Goal: Transaction & Acquisition: Purchase product/service

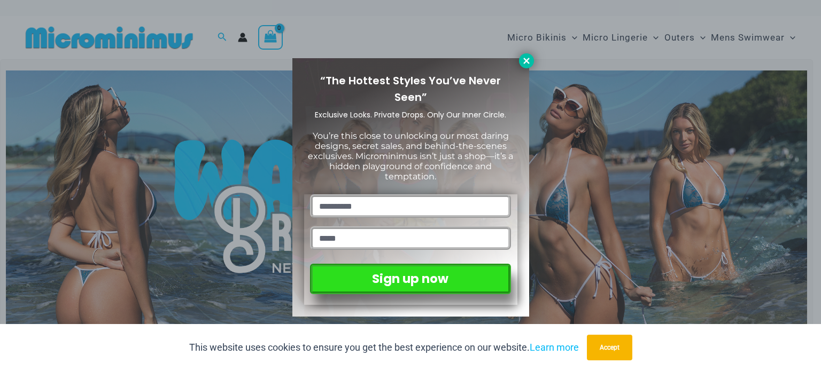
click at [523, 56] on icon at bounding box center [526, 61] width 10 height 10
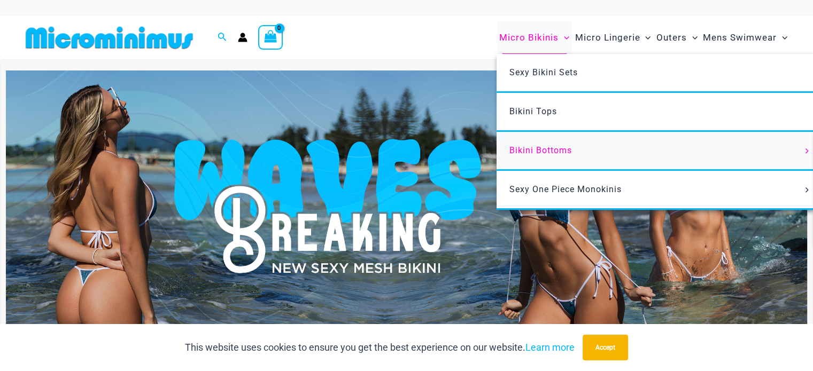
click at [532, 151] on span "Bikini Bottoms" at bounding box center [540, 150] width 63 height 10
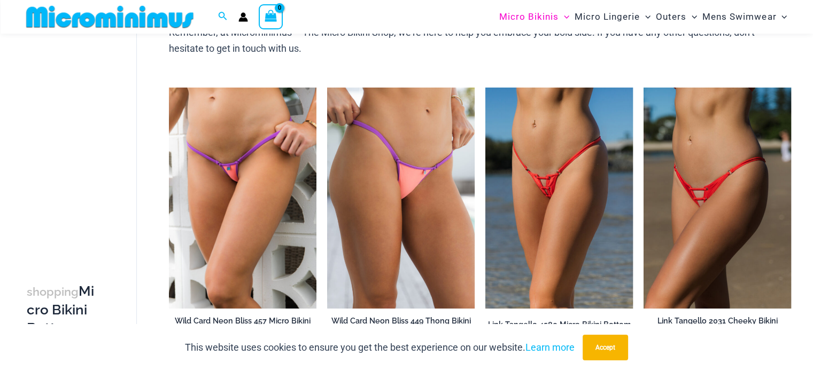
scroll to position [527, 0]
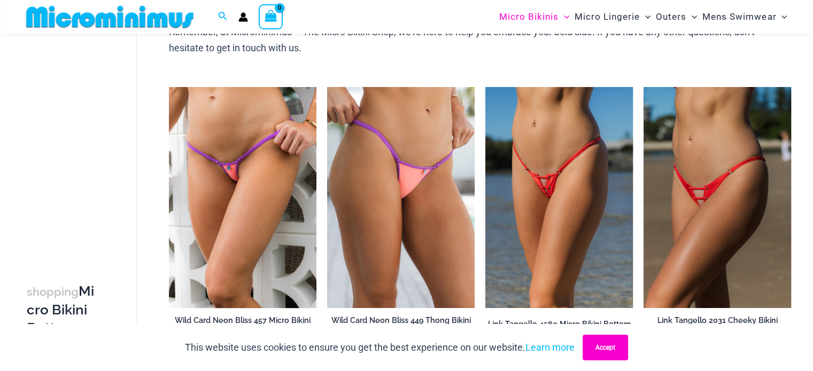
click at [610, 347] on button "Accept" at bounding box center [604, 348] width 45 height 26
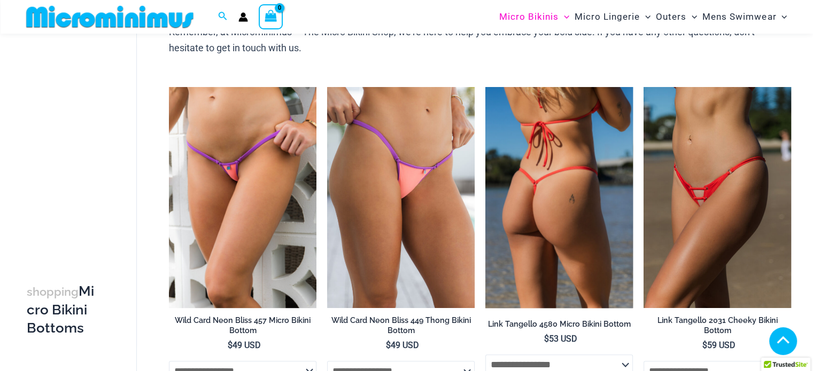
click at [548, 213] on img at bounding box center [558, 197] width 147 height 221
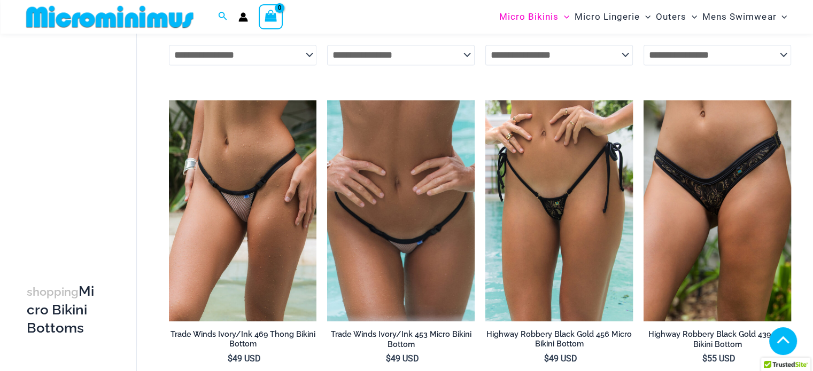
scroll to position [1542, 0]
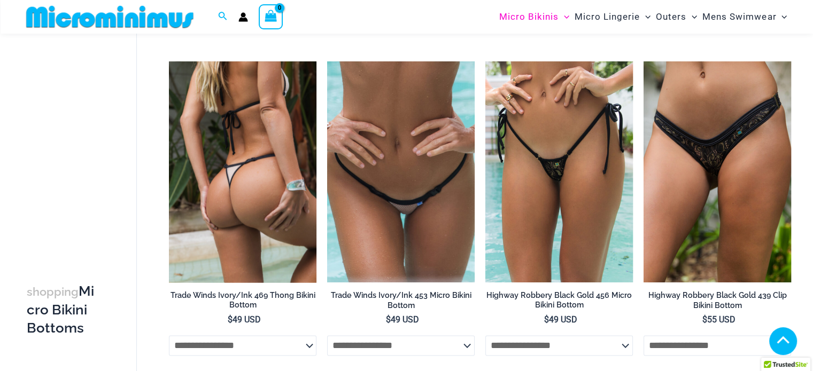
click at [247, 185] on img at bounding box center [242, 171] width 147 height 221
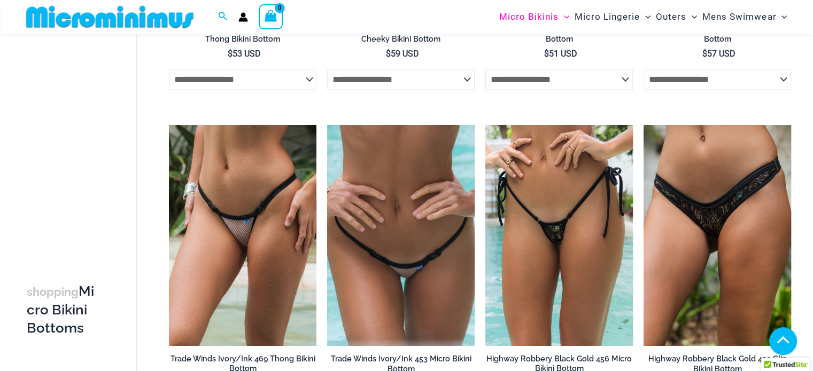
scroll to position [1489, 0]
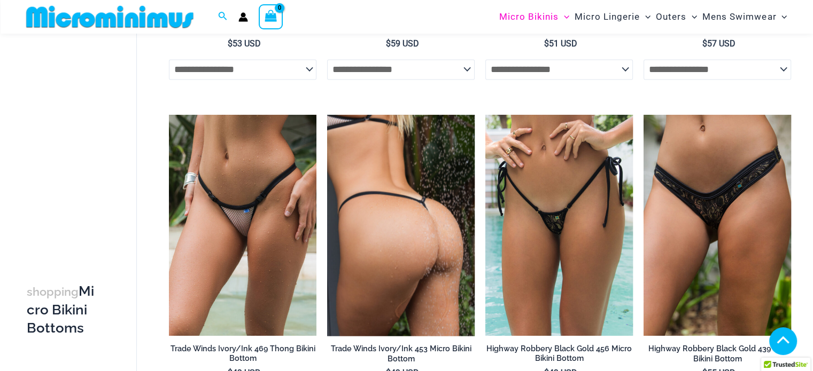
click at [384, 251] on img at bounding box center [400, 225] width 147 height 221
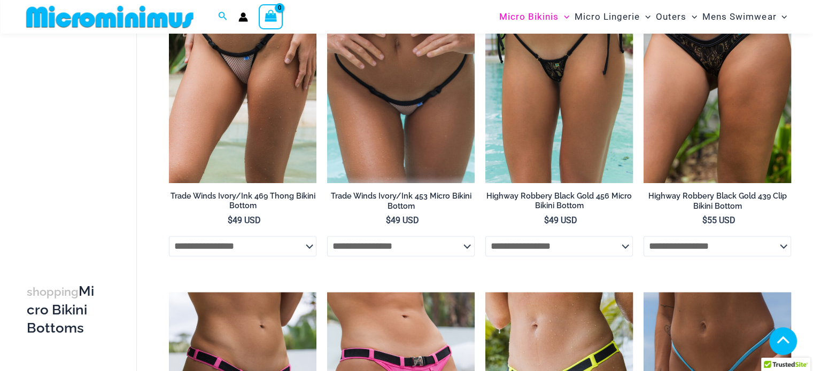
scroll to position [1595, 0]
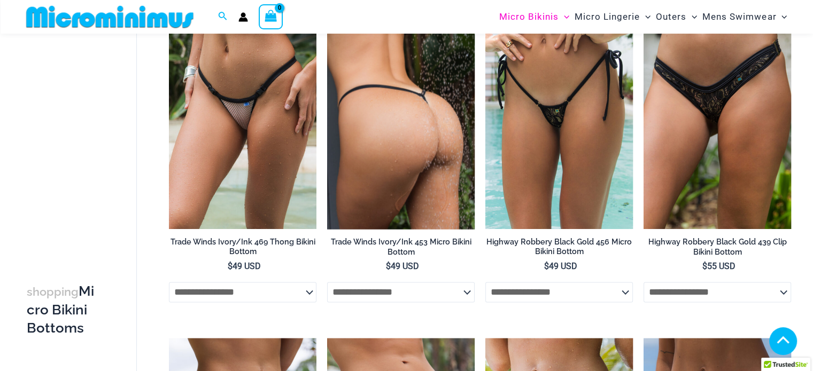
click at [421, 174] on img at bounding box center [400, 118] width 147 height 221
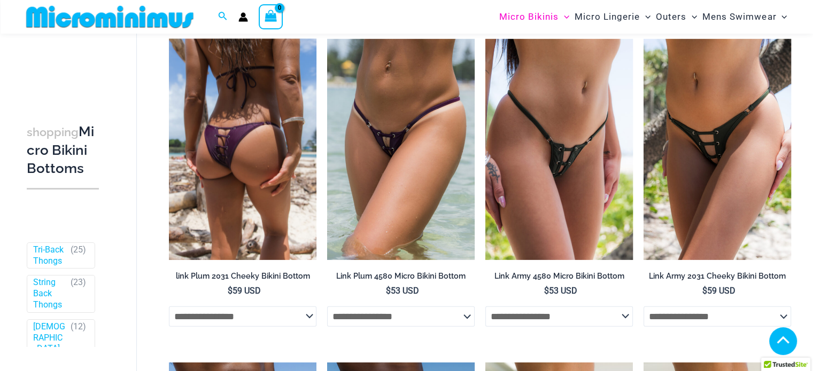
scroll to position [2557, 0]
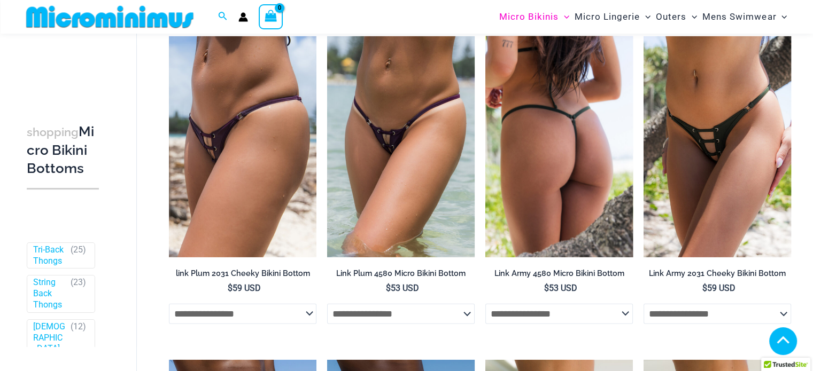
click at [559, 209] on img at bounding box center [558, 146] width 147 height 221
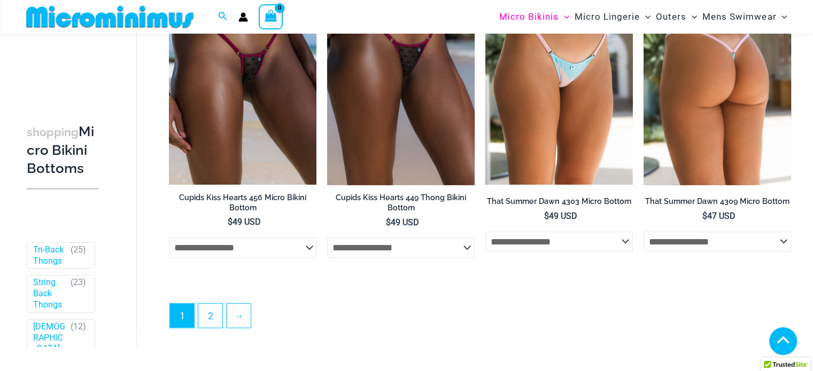
scroll to position [2985, 0]
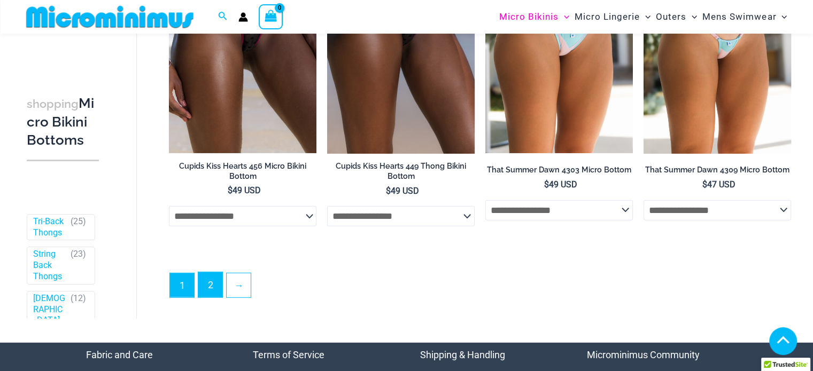
click at [209, 290] on link "2" at bounding box center [210, 284] width 24 height 25
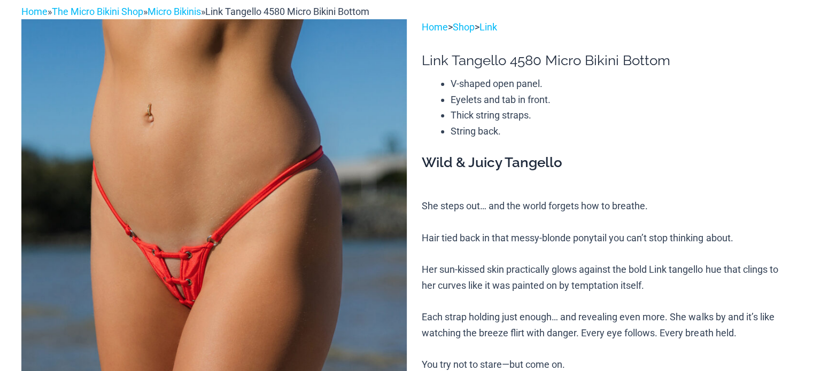
scroll to position [107, 0]
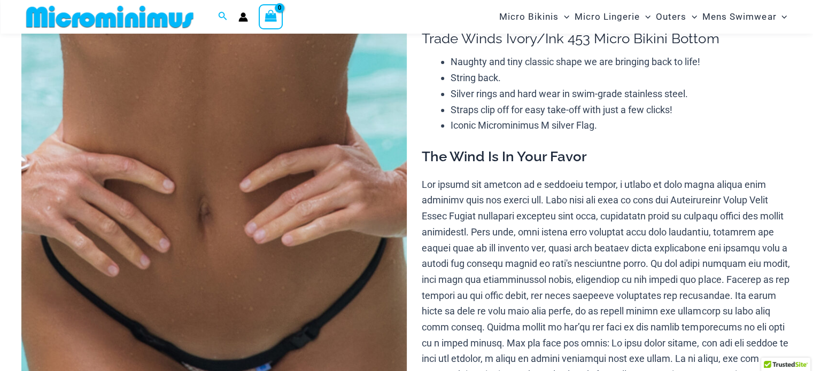
scroll to position [151, 0]
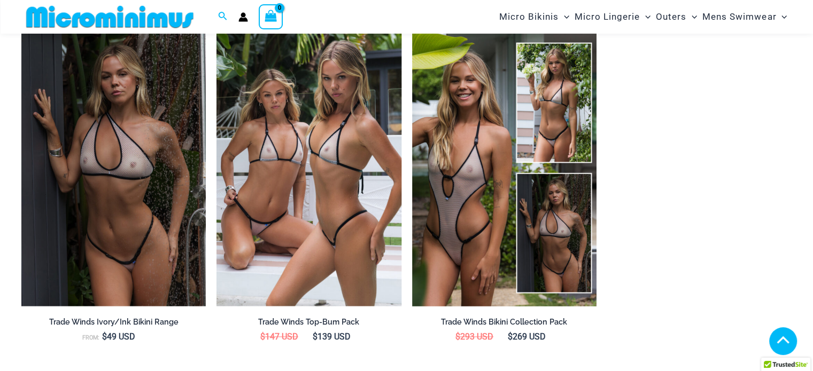
scroll to position [1059, 0]
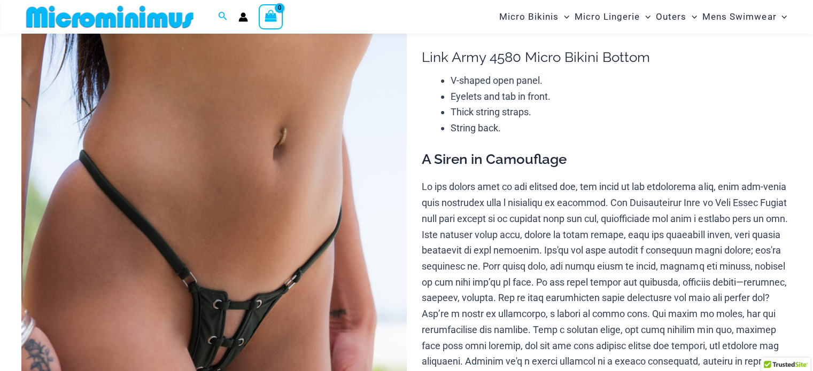
scroll to position [97, 0]
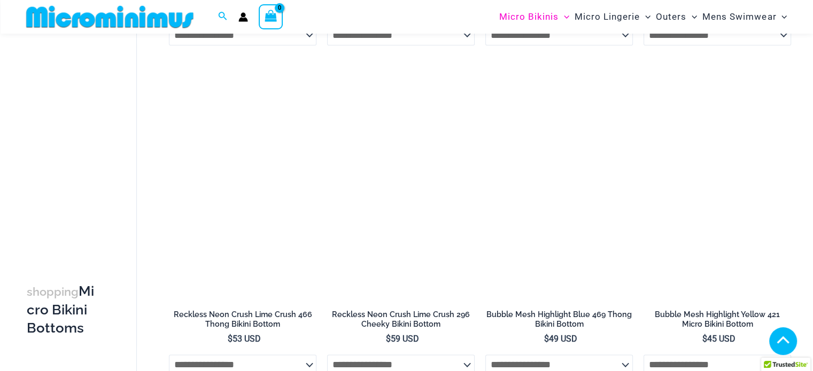
scroll to position [1381, 0]
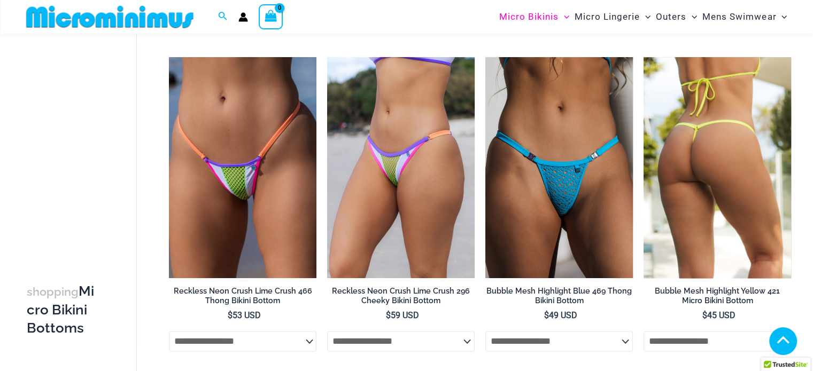
click at [722, 222] on img at bounding box center [716, 167] width 147 height 221
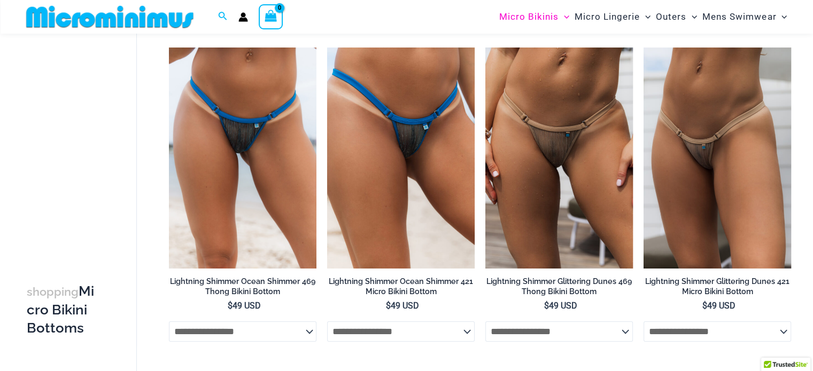
scroll to position [45, 0]
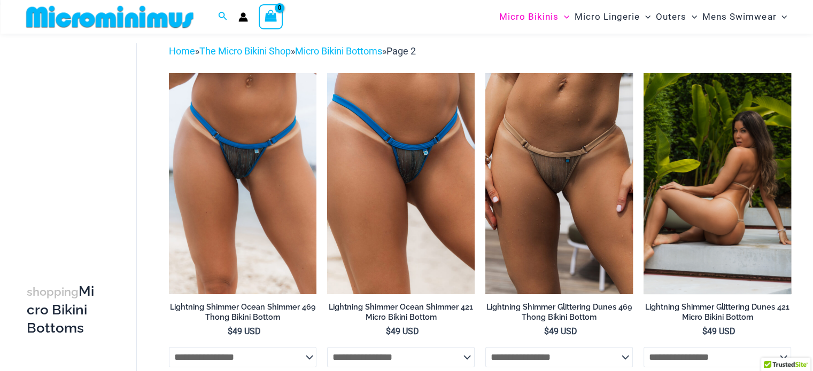
click at [711, 238] on img at bounding box center [716, 183] width 147 height 221
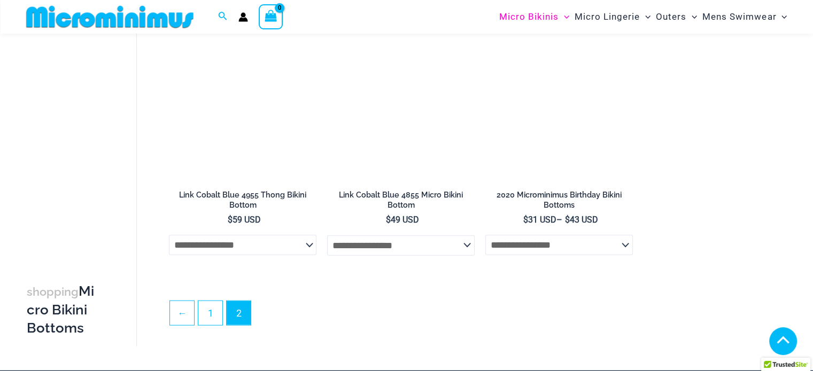
scroll to position [2556, 0]
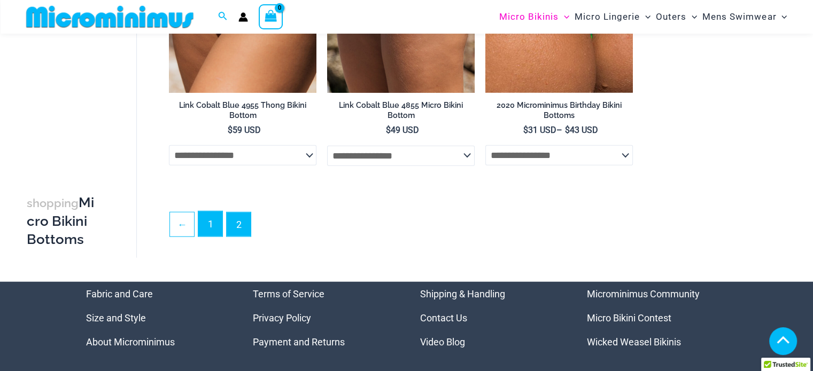
click at [208, 222] on link "1" at bounding box center [210, 224] width 24 height 25
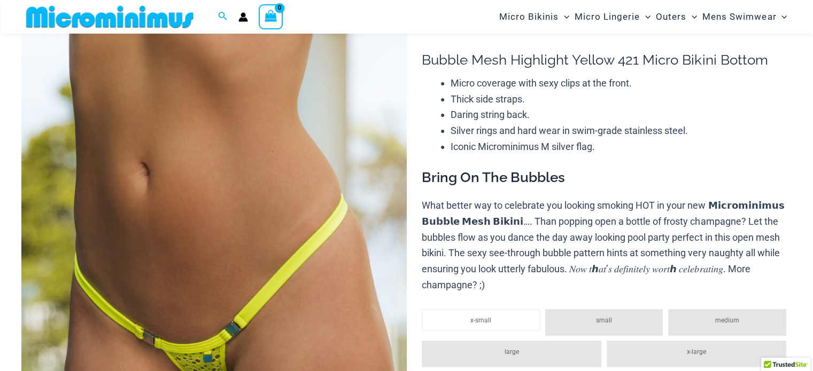
scroll to position [97, 0]
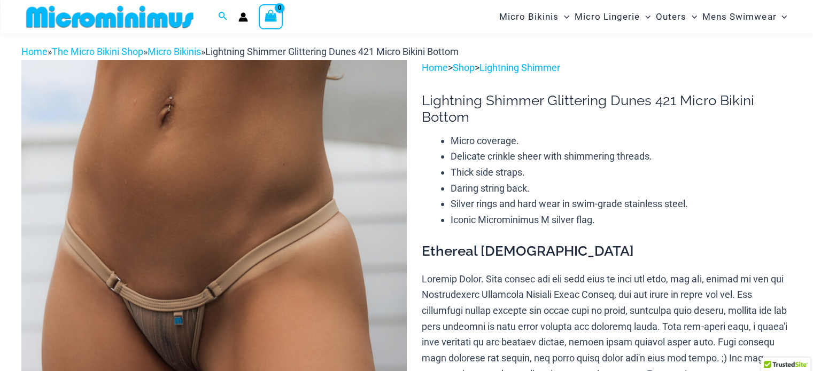
scroll to position [40, 0]
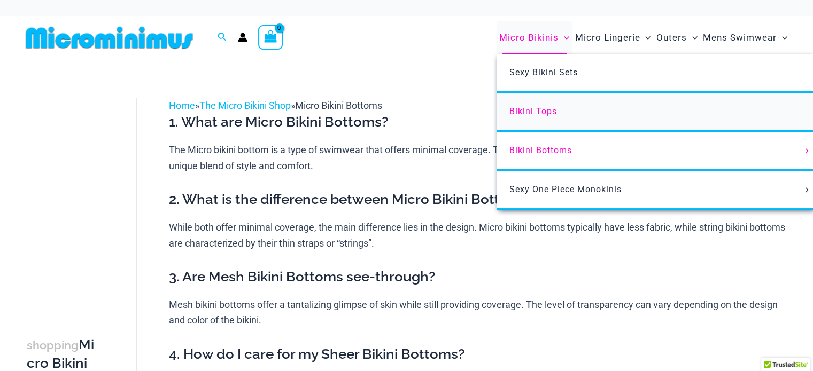
click at [529, 109] on span "Bikini Tops" at bounding box center [533, 111] width 48 height 10
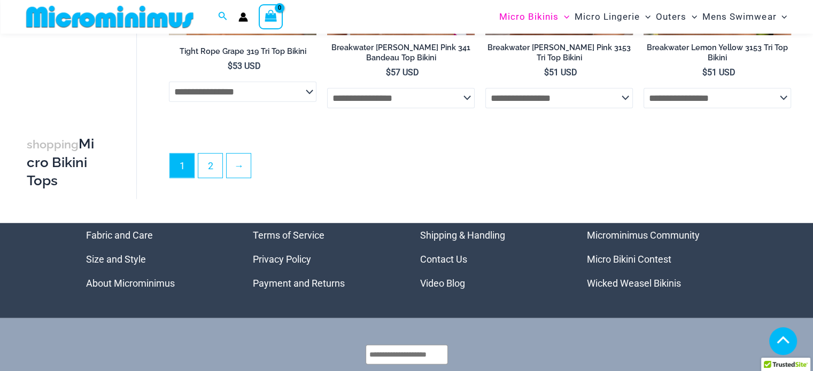
scroll to position [2929, 0]
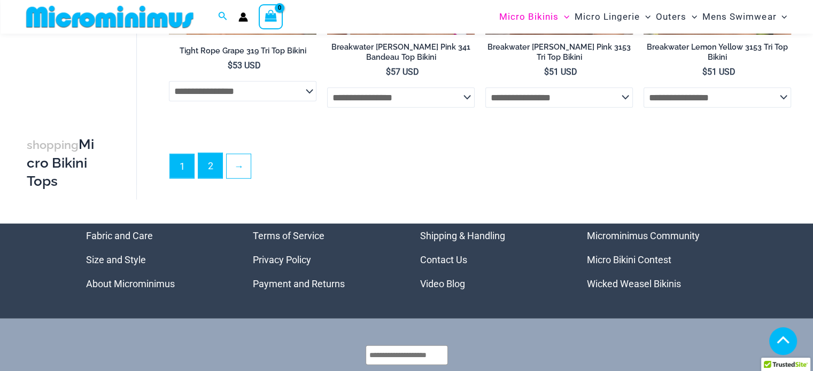
click at [213, 166] on link "2" at bounding box center [210, 165] width 24 height 25
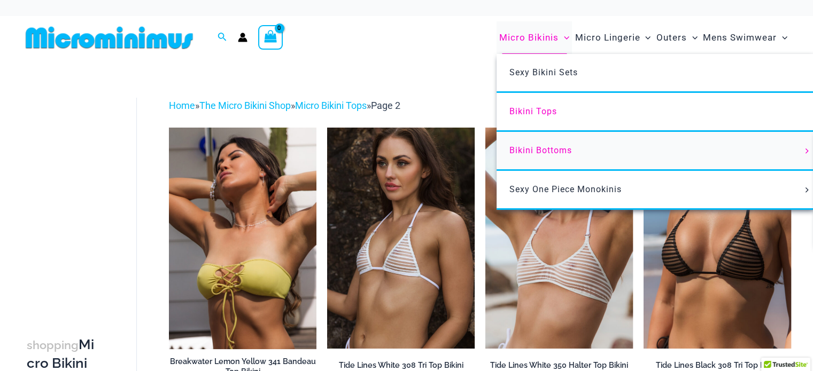
click at [536, 145] on span "Bikini Bottoms" at bounding box center [540, 150] width 63 height 10
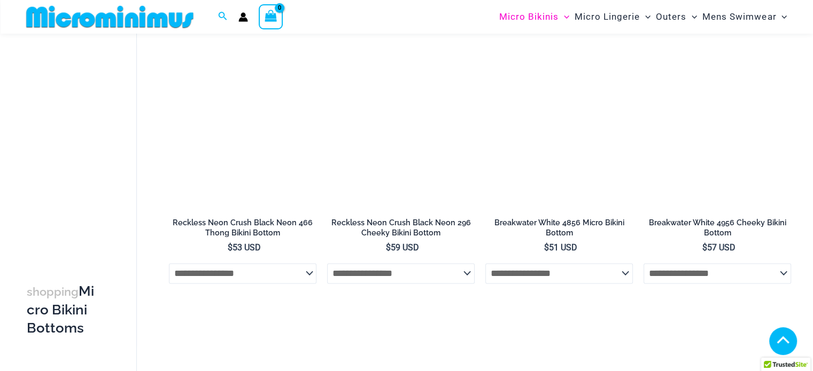
scroll to position [3142, 0]
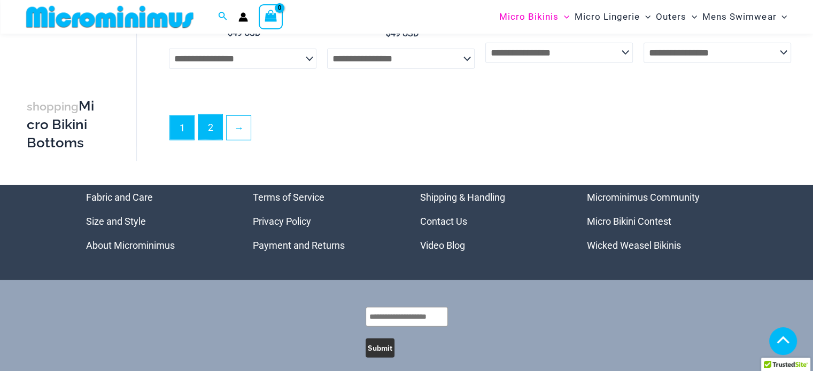
click at [207, 127] on link "2" at bounding box center [210, 127] width 24 height 25
